Goal: Navigation & Orientation: Find specific page/section

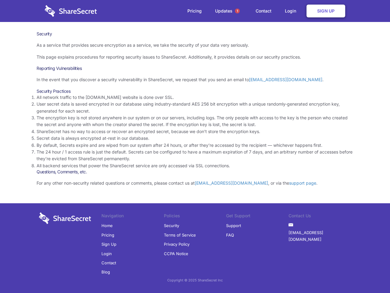
click at [195, 146] on li "By default, Secrets expire and are wiped from our system after 24 hours, or aft…" at bounding box center [195, 145] width 317 height 7
click at [237, 11] on span "1" at bounding box center [237, 11] width 5 height 5
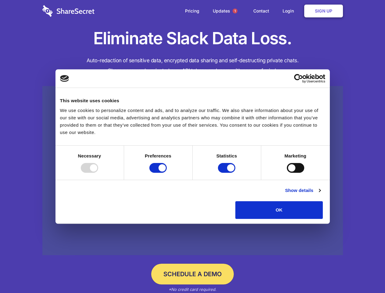
click at [98, 172] on div at bounding box center [89, 168] width 17 height 10
click at [167, 172] on input "Preferences" at bounding box center [157, 168] width 17 height 10
checkbox input "false"
click at [227, 172] on input "Statistics" at bounding box center [226, 168] width 17 height 10
checkbox input "false"
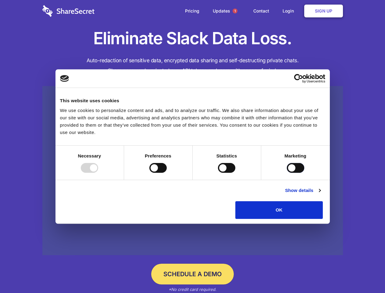
click at [287, 172] on input "Marketing" at bounding box center [295, 168] width 17 height 10
checkbox input "true"
click at [320, 194] on link "Show details" at bounding box center [302, 189] width 35 height 7
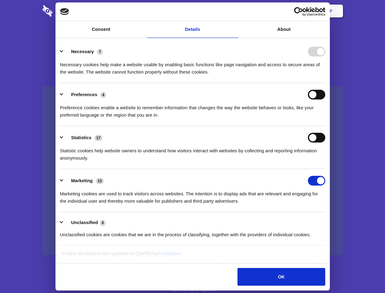
click at [325, 83] on li "Necessary 7 Necessary cookies help make a website usable by enabling basic func…" at bounding box center [192, 61] width 265 height 43
click at [235, 11] on span "1" at bounding box center [234, 11] width 5 height 5
